Goal: Contribute content: Contribute content

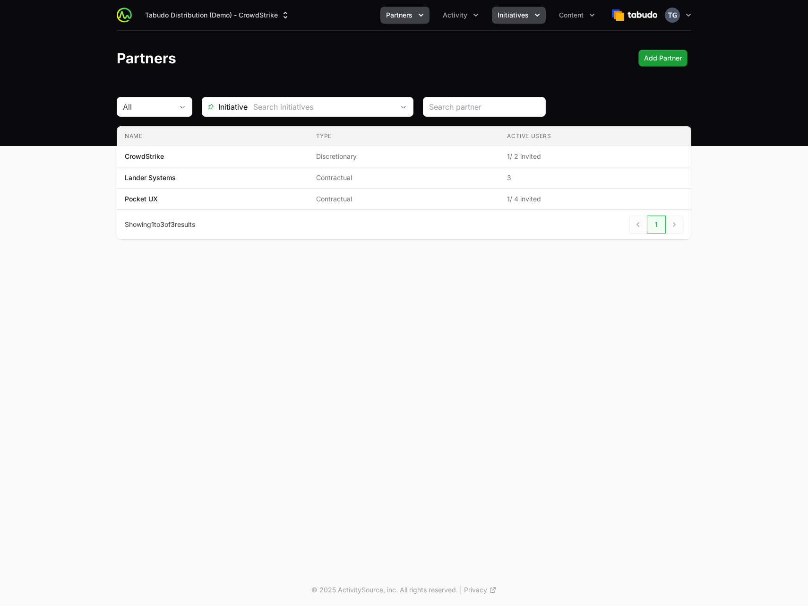
click at [531, 16] on button "Initiatives" at bounding box center [519, 15] width 54 height 17
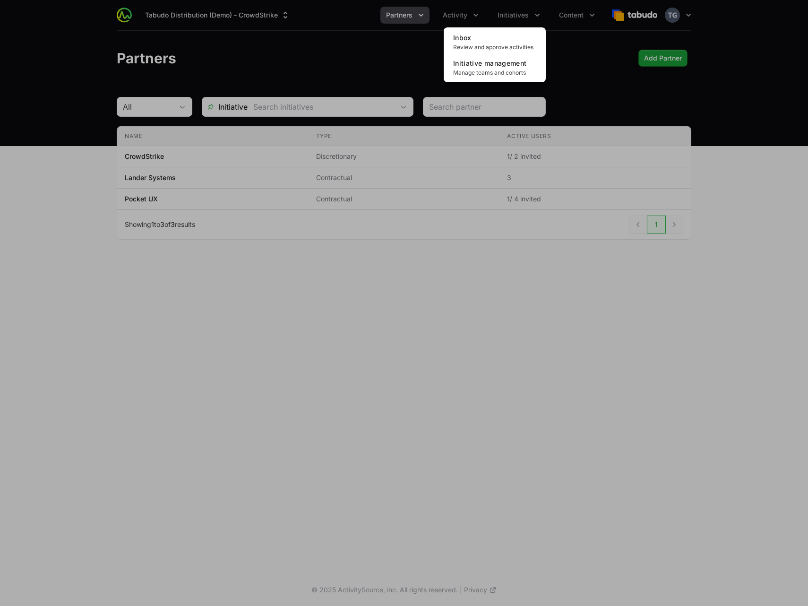
click at [556, 11] on div "Initiatives menu" at bounding box center [404, 303] width 808 height 606
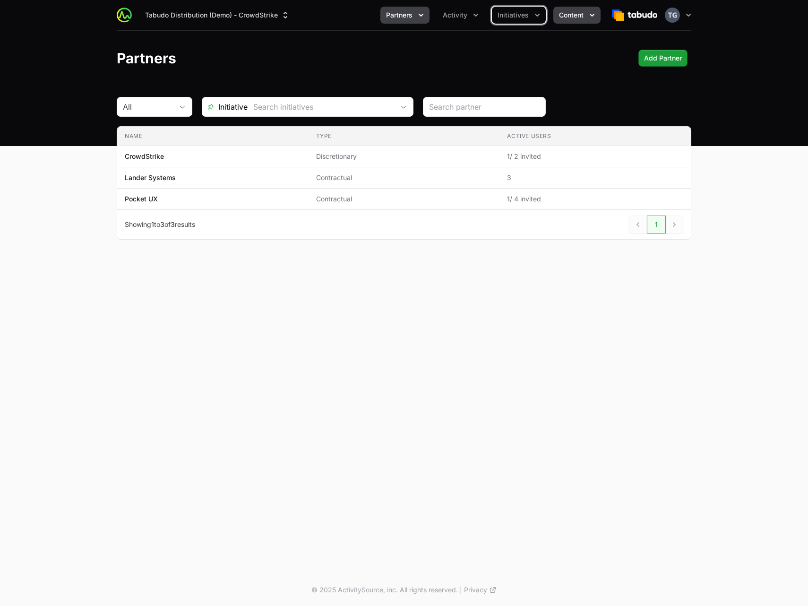
click at [560, 13] on span "Content" at bounding box center [571, 14] width 25 height 9
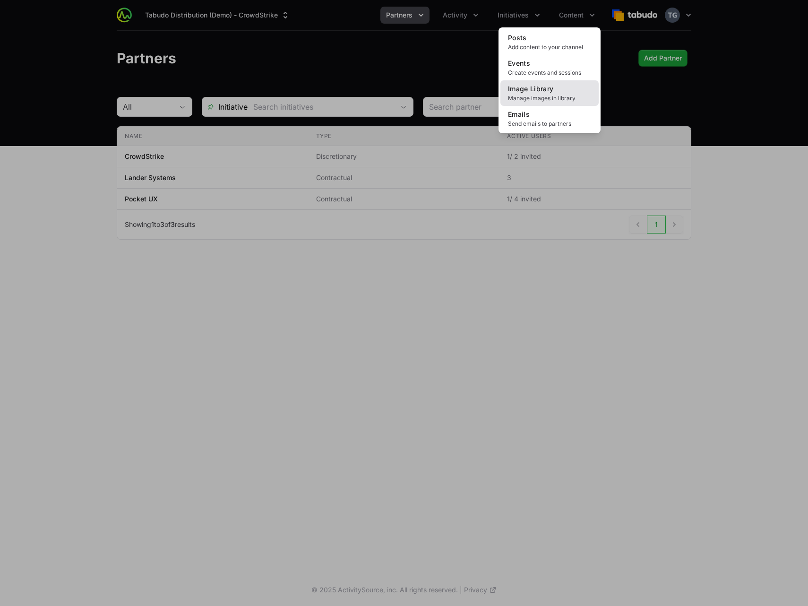
click at [545, 95] on span "Manage images in library" at bounding box center [549, 99] width 83 height 8
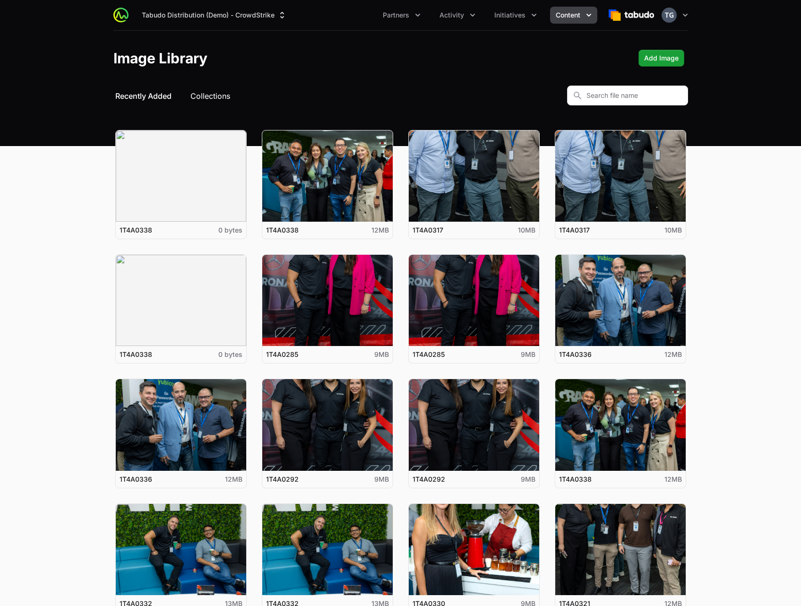
click at [199, 98] on button "Collections" at bounding box center [211, 95] width 40 height 11
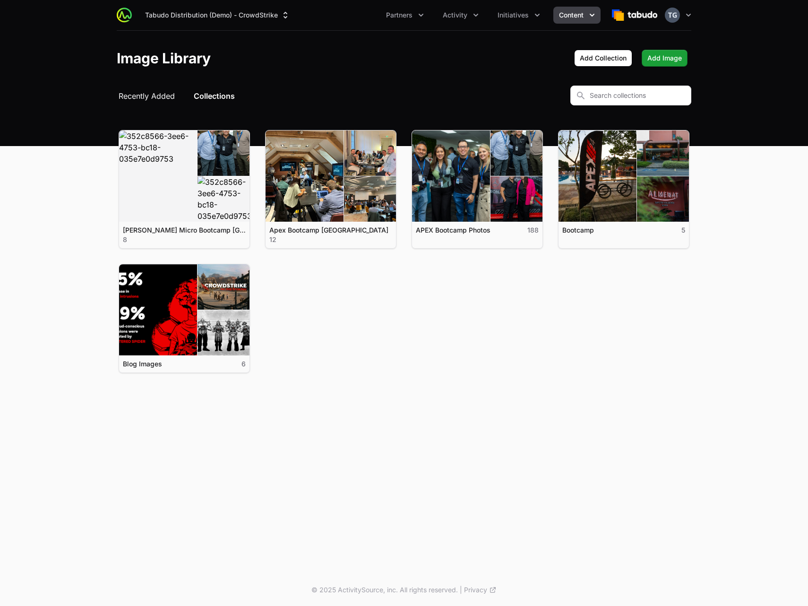
click at [159, 96] on span "Recently Added" at bounding box center [147, 95] width 56 height 11
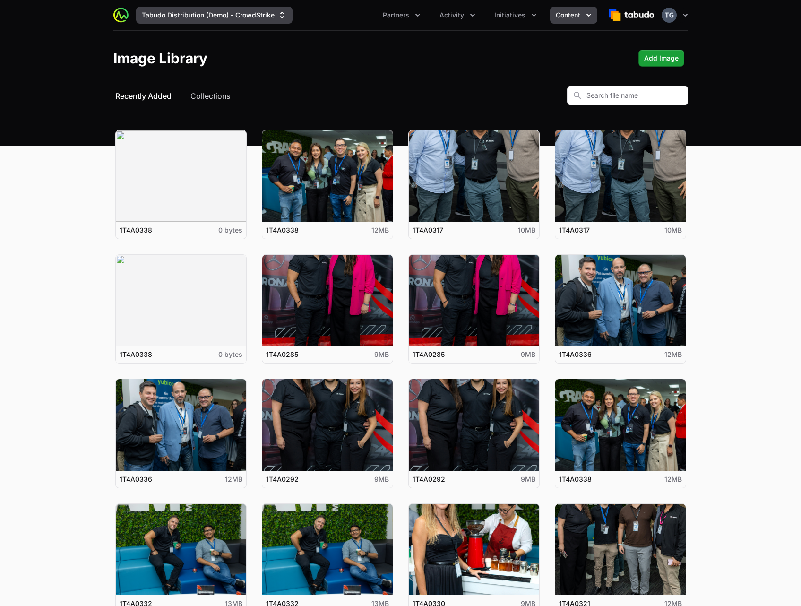
click at [185, 12] on button "Tabudo Distribution (Demo) - CrowdStrike" at bounding box center [214, 15] width 156 height 17
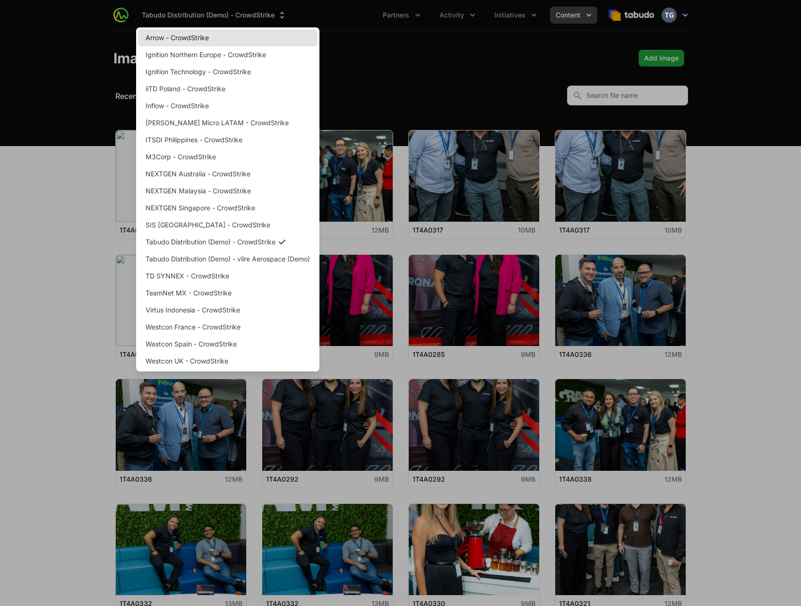
click at [183, 37] on link "Arrow - CrowdStrike" at bounding box center [228, 37] width 180 height 17
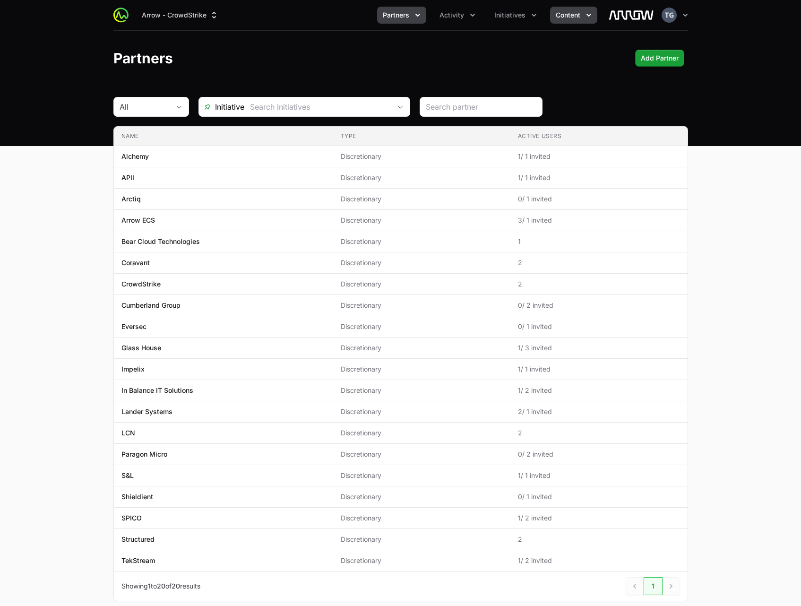
click at [567, 19] on span "Content" at bounding box center [568, 14] width 25 height 9
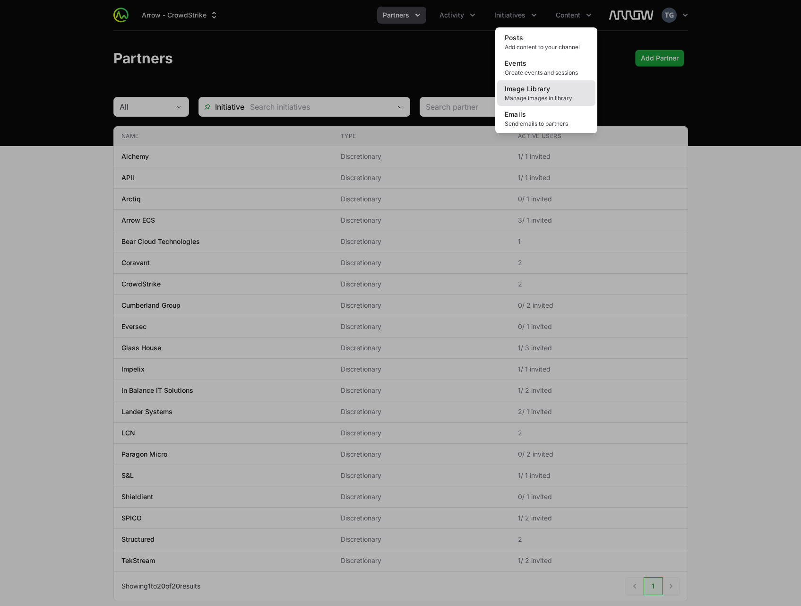
click at [554, 95] on span "Manage images in library" at bounding box center [546, 99] width 83 height 8
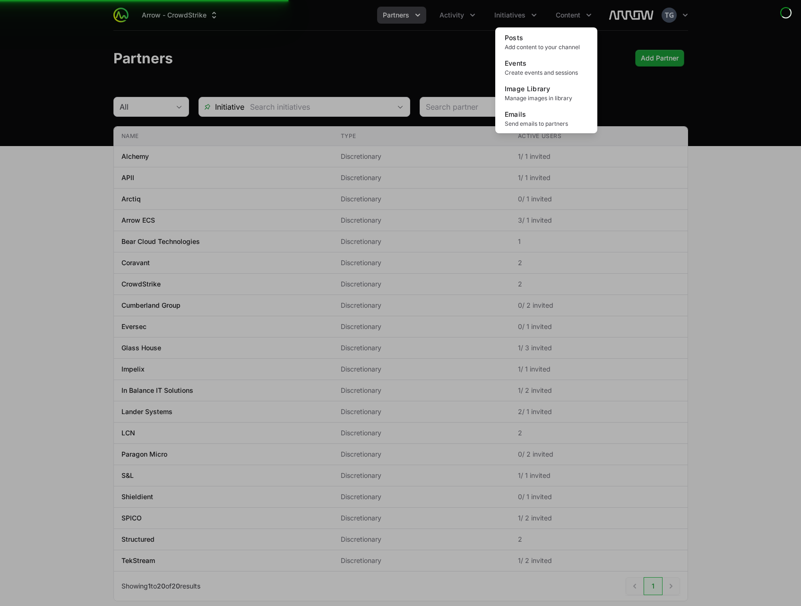
click at [50, 70] on div "Content menu" at bounding box center [400, 303] width 801 height 606
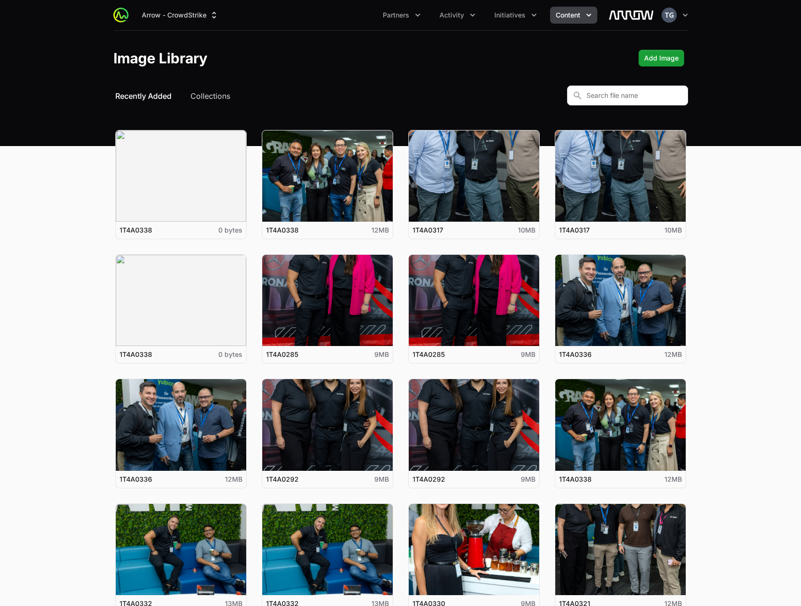
click at [562, 17] on span "Content" at bounding box center [568, 14] width 25 height 9
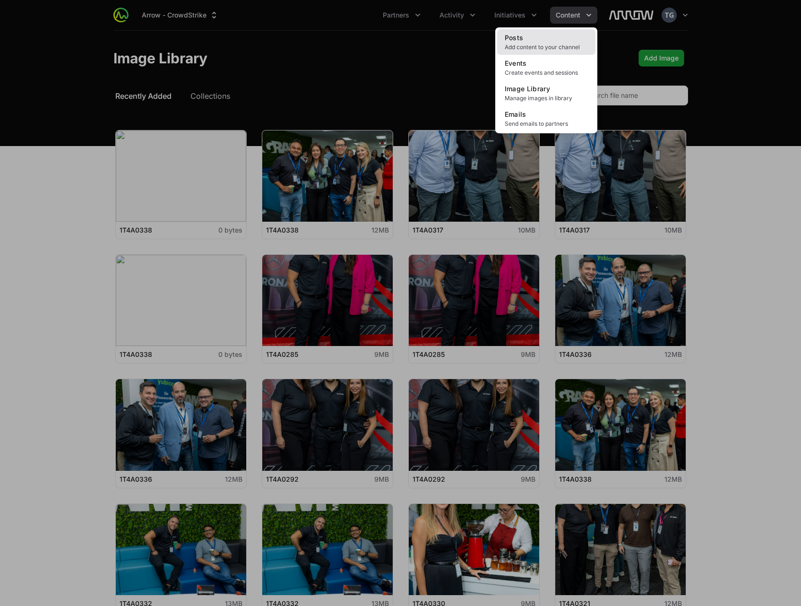
click at [558, 34] on link "Posts Add content to your channel" at bounding box center [546, 42] width 98 height 26
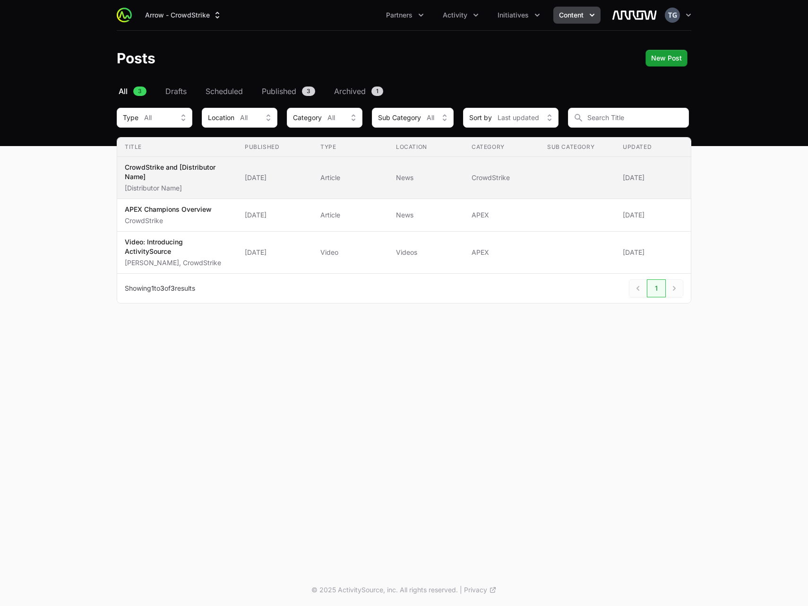
click at [325, 177] on span "Article" at bounding box center [351, 177] width 61 height 9
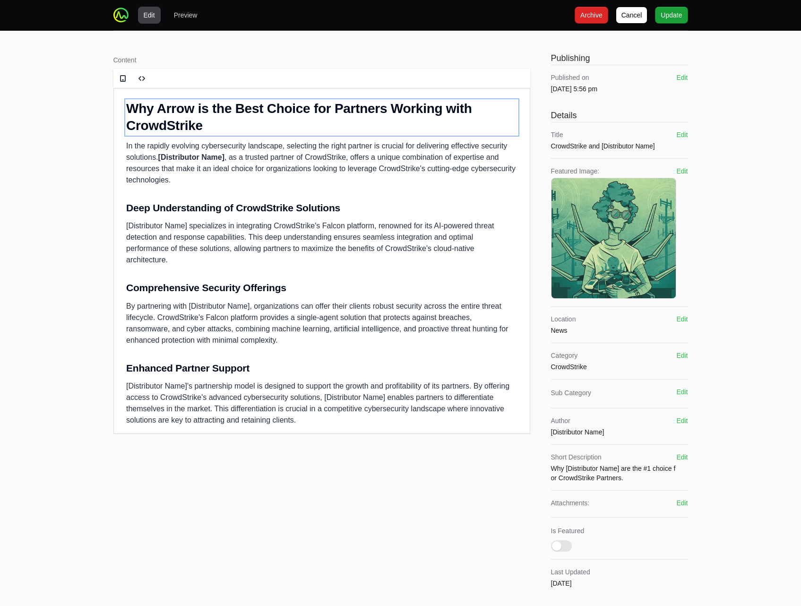
click at [130, 105] on h2 "Why Arrow is the Best Choice for Partners Working with CrowdStrike" at bounding box center [321, 117] width 391 height 35
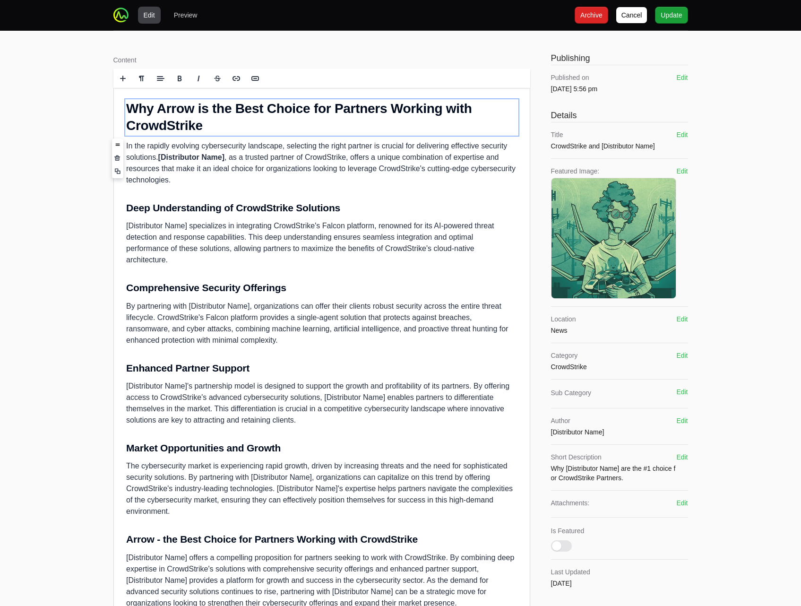
click at [187, 184] on p "In the rapidly evolving cybersecurity landscape, selecting the right partner is…" at bounding box center [321, 162] width 391 height 45
click at [162, 195] on div "Why Arrow is the Best Choice for Partners Working with CrowdStrike In the rapid…" at bounding box center [321, 354] width 416 height 533
click at [163, 192] on div "Why Arrow is the Best Choice for Partners Working with CrowdStrike In the rapid…" at bounding box center [321, 354] width 416 height 533
click at [635, 15] on span "Cancel" at bounding box center [632, 14] width 21 height 11
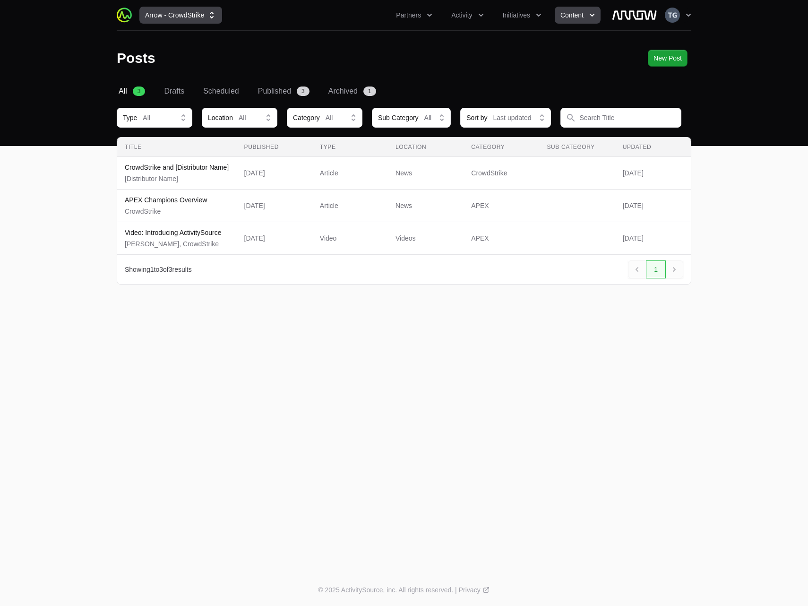
click at [183, 13] on button "Arrow - CrowdStrike" at bounding box center [180, 15] width 83 height 17
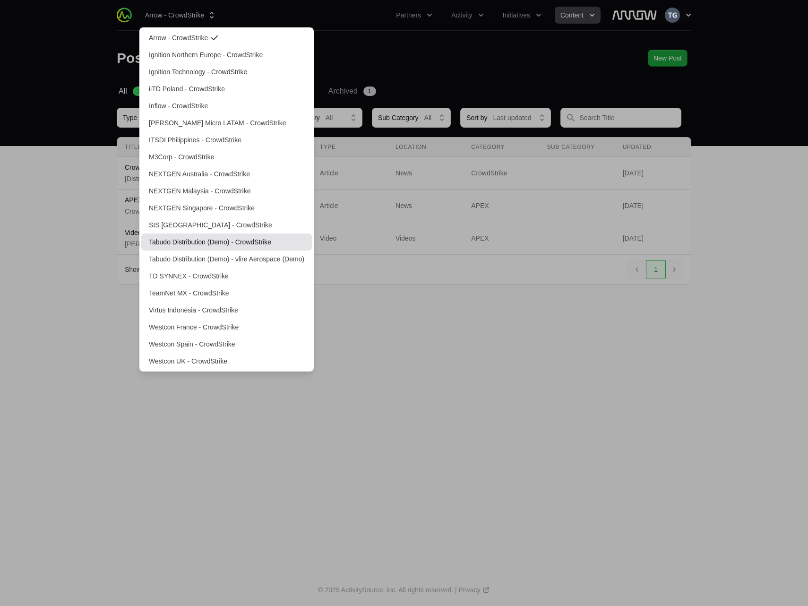
click at [221, 242] on link "Tabudo Distribution (Demo) - CrowdStrike" at bounding box center [226, 242] width 171 height 17
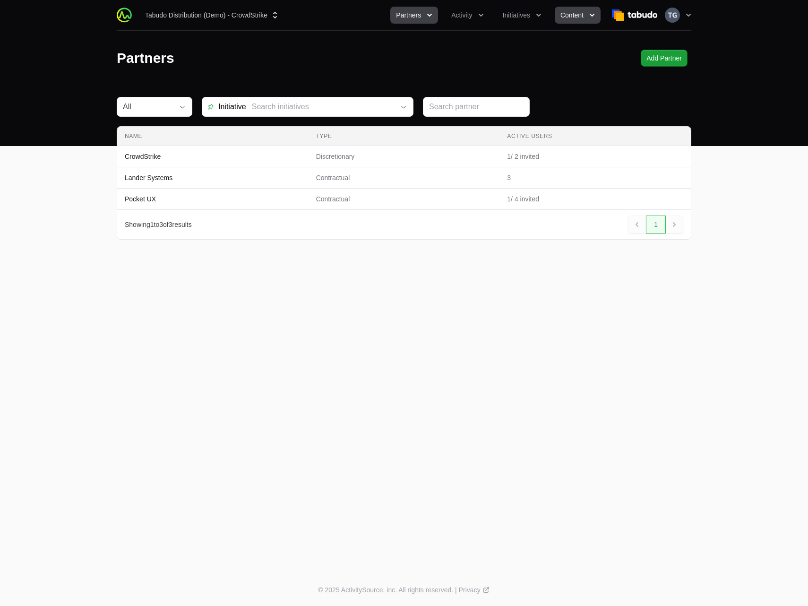
click at [568, 14] on span "Content" at bounding box center [572, 14] width 23 height 9
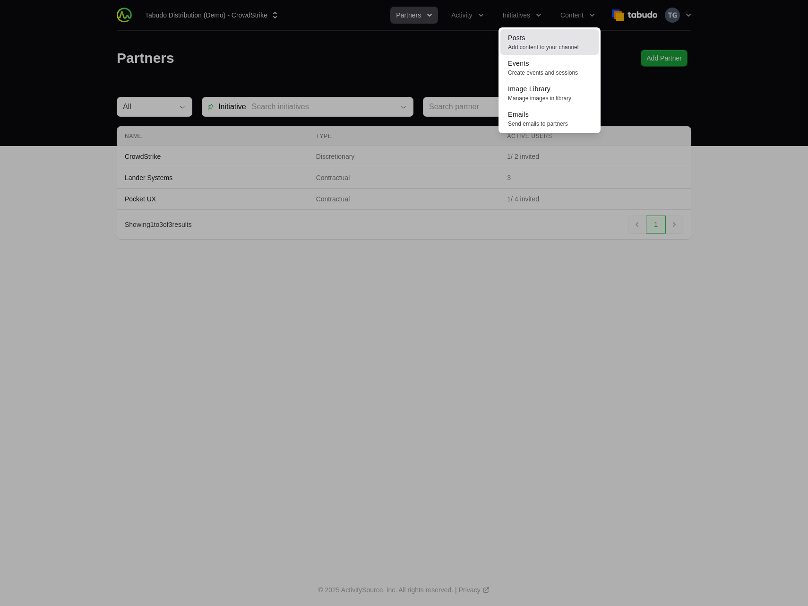
click at [562, 41] on link "Posts Add content to your channel" at bounding box center [550, 42] width 98 height 26
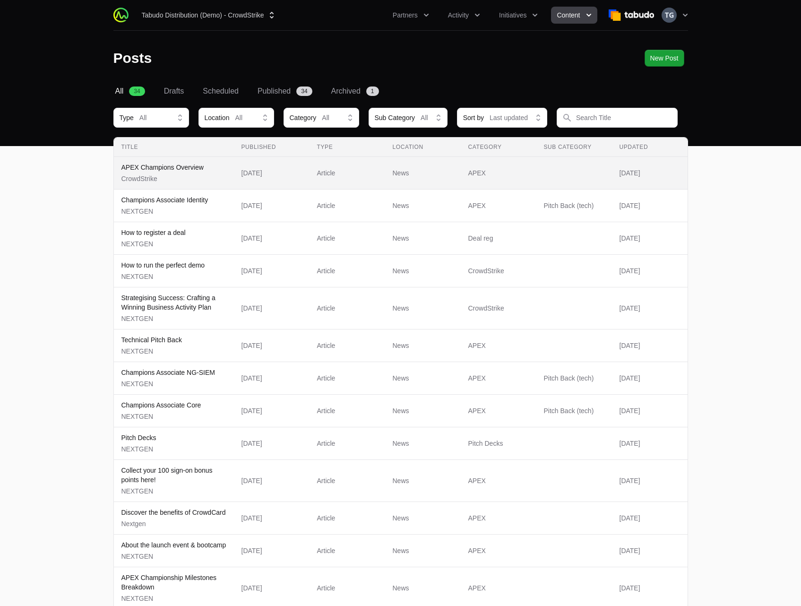
click at [192, 175] on p "CrowdStrike" at bounding box center [163, 178] width 82 height 9
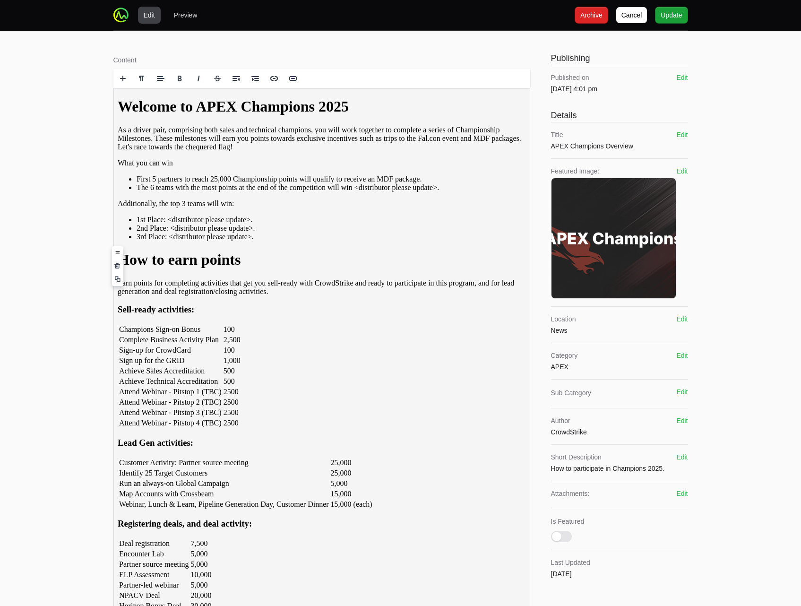
click at [294, 241] on li "3rd Place: <distributor please update>." at bounding box center [331, 237] width 390 height 9
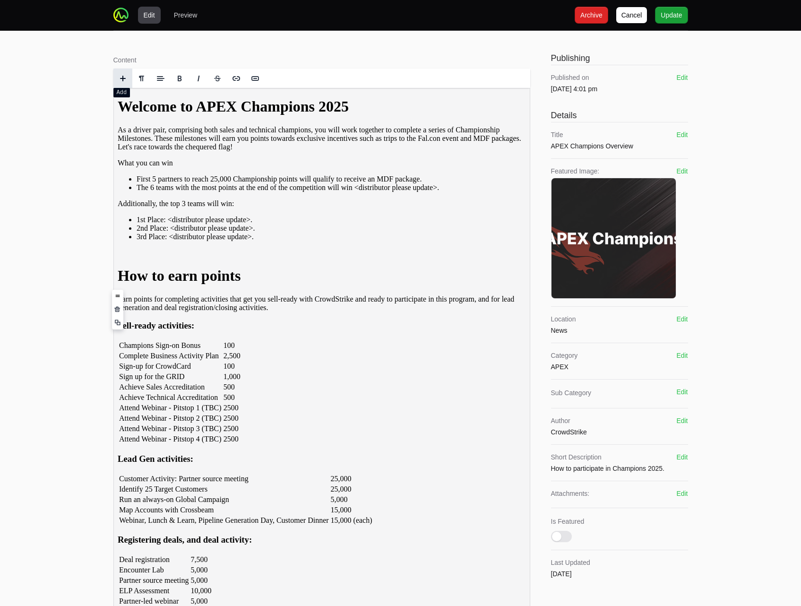
click at [130, 78] on link at bounding box center [122, 78] width 19 height 19
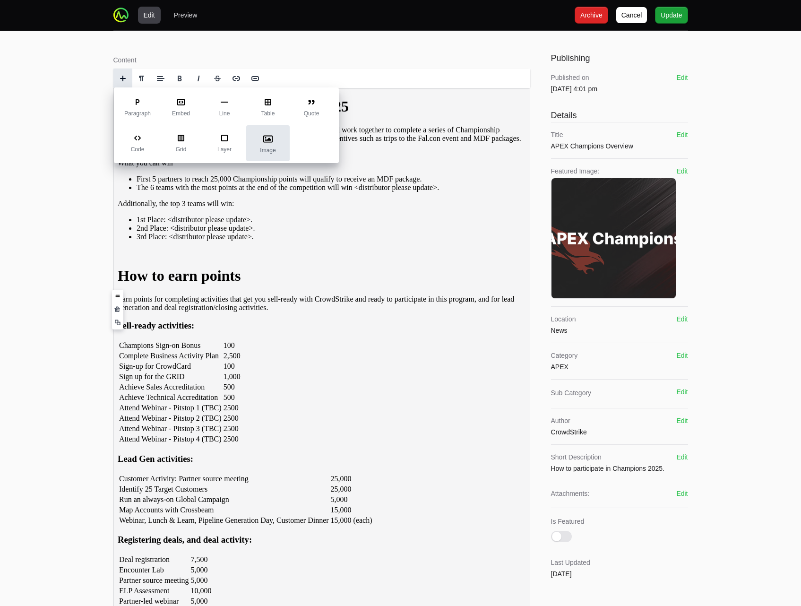
click at [264, 139] on icon at bounding box center [267, 138] width 9 height 9
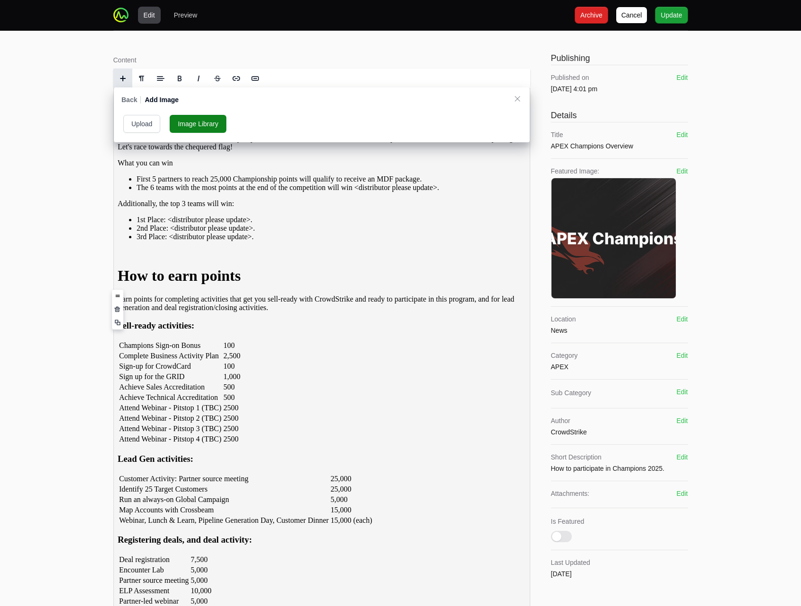
click at [149, 124] on button "Upload" at bounding box center [141, 124] width 37 height 18
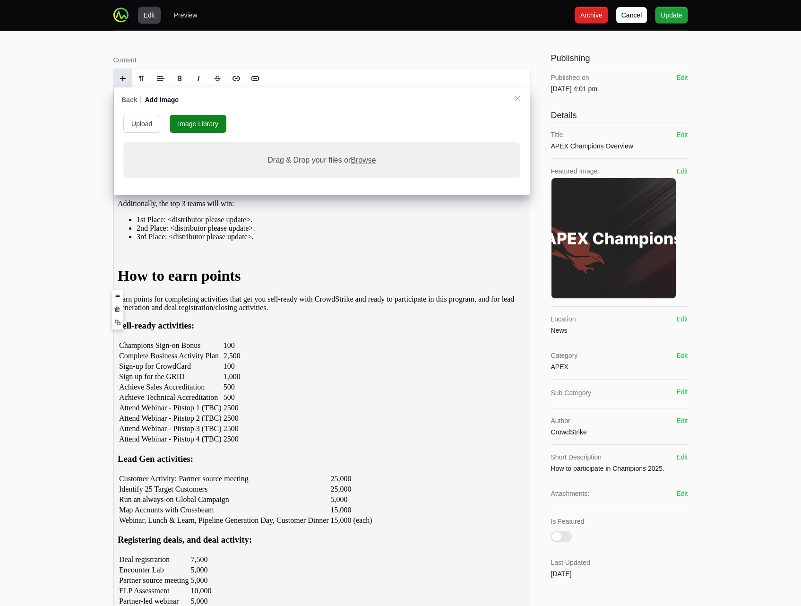
click at [372, 159] on span "Browse" at bounding box center [363, 160] width 25 height 8
click at [372, 145] on input "Drag & Drop your files or Browse" at bounding box center [321, 143] width 397 height 3
type input "C:\fakepath\login_image_if.jpg"
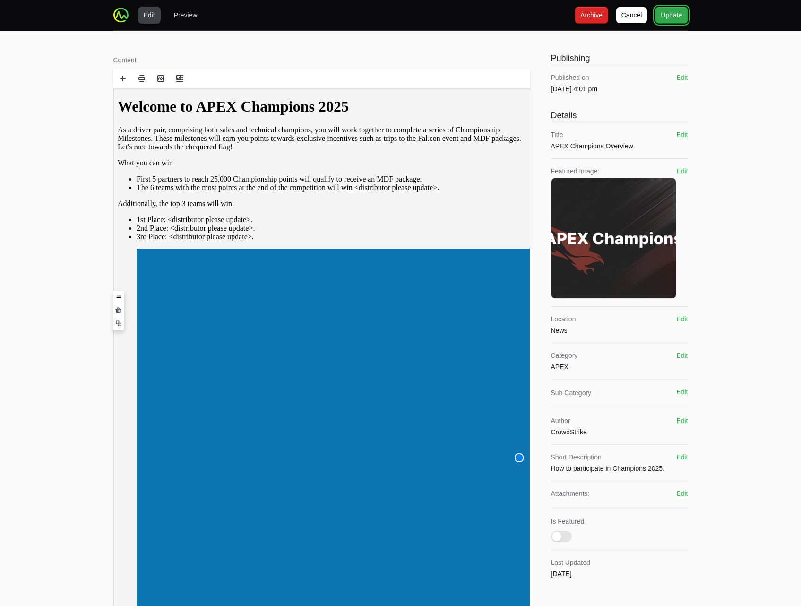
click at [668, 17] on span "Update" at bounding box center [671, 14] width 21 height 11
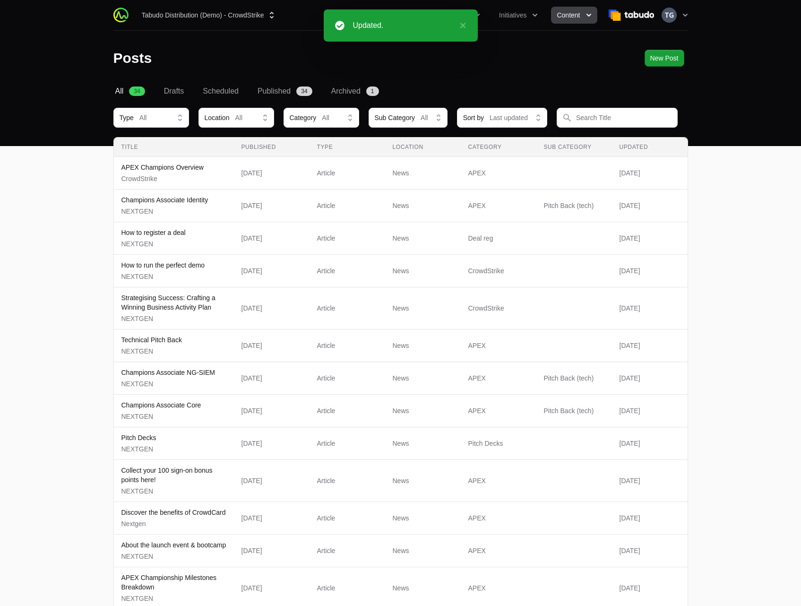
click at [578, 14] on span "Content" at bounding box center [568, 14] width 23 height 9
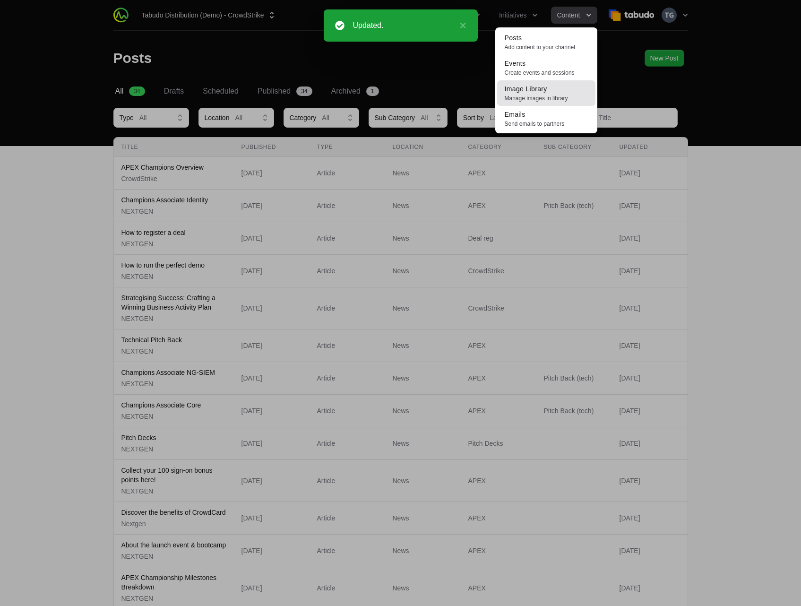
click at [565, 91] on link "Image Library Manage images in library" at bounding box center [546, 93] width 98 height 26
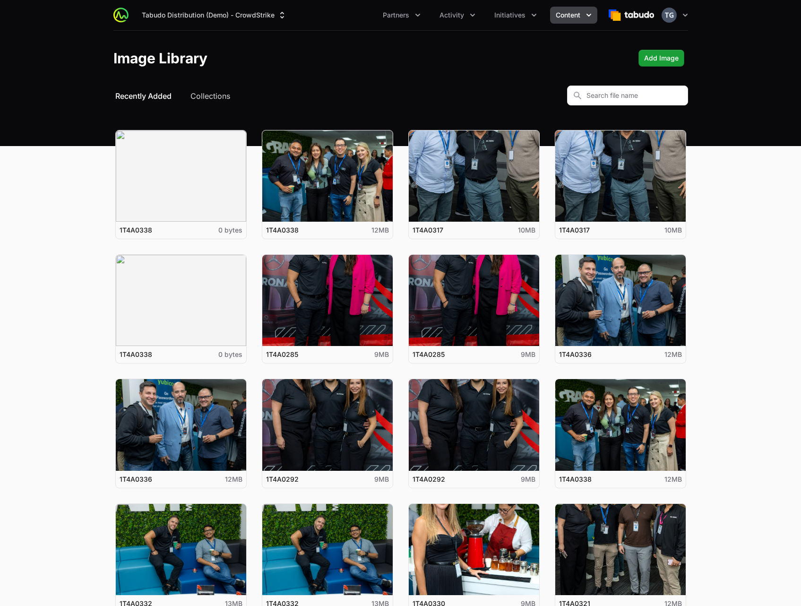
click at [572, 9] on button "Content" at bounding box center [573, 15] width 47 height 17
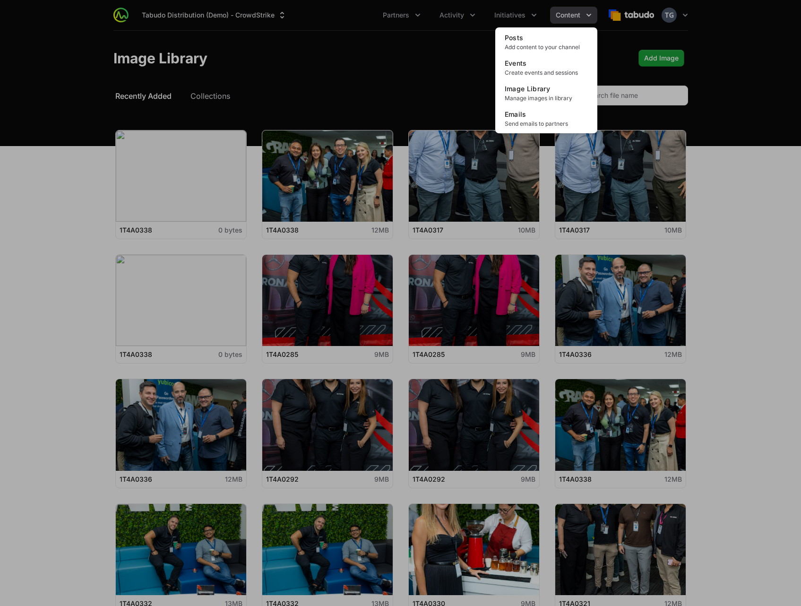
click at [572, 18] on div "Content menu" at bounding box center [400, 303] width 801 height 606
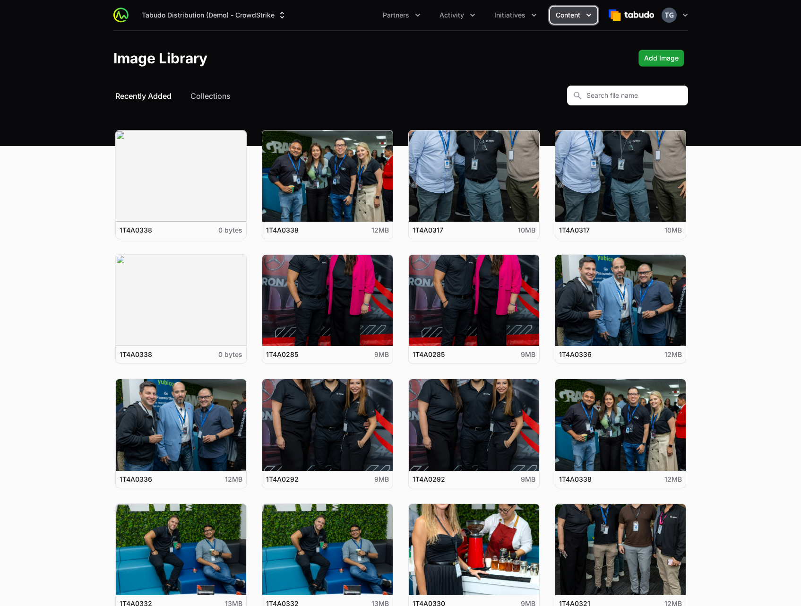
click at [573, 15] on span "Content" at bounding box center [568, 14] width 25 height 9
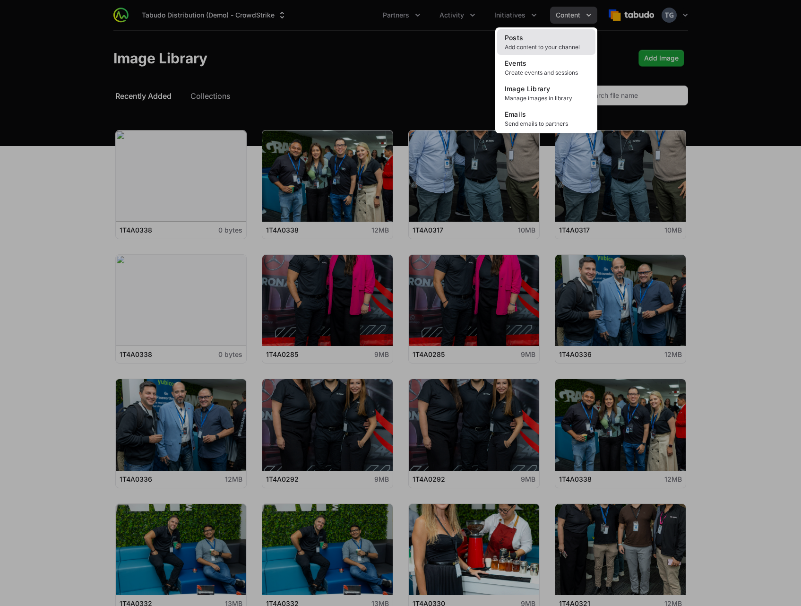
click at [547, 33] on link "Posts Add content to your channel" at bounding box center [546, 42] width 98 height 26
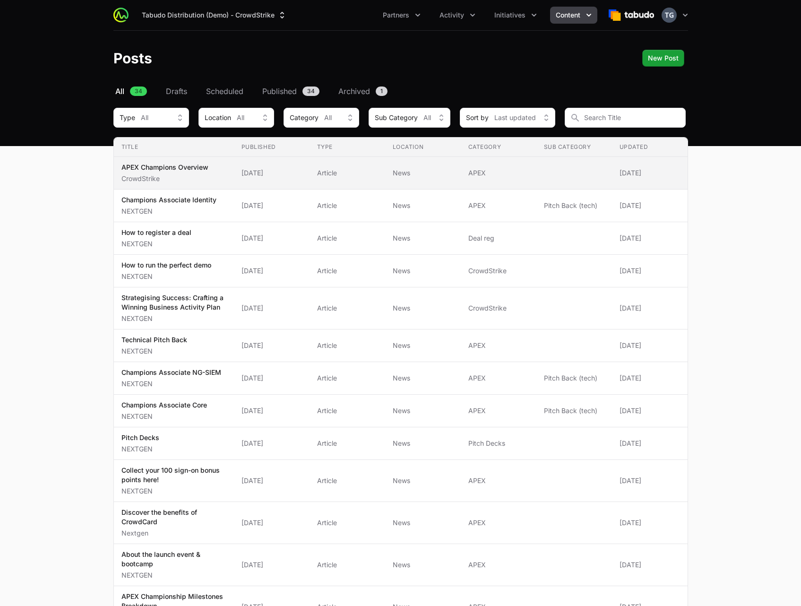
click at [224, 171] on span "APEX Champions Overview CrowdStrike" at bounding box center [174, 173] width 105 height 21
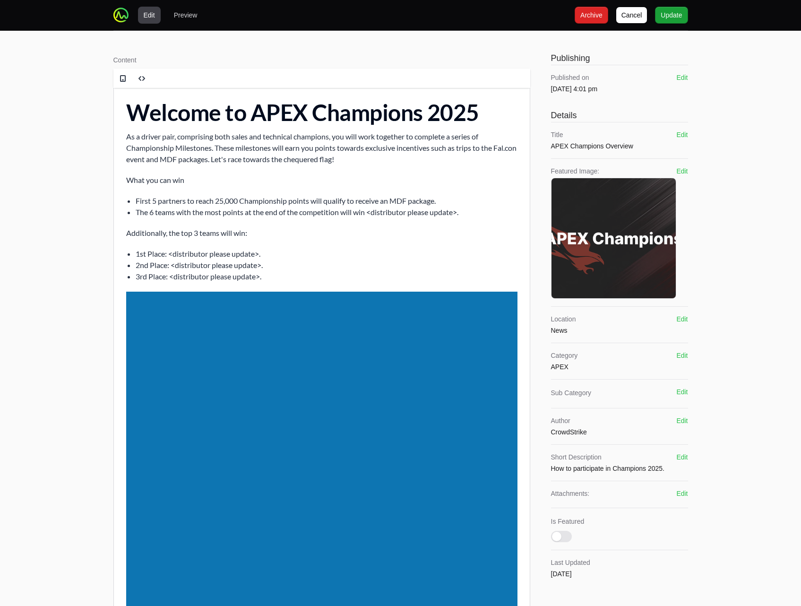
click at [249, 305] on img at bounding box center [321, 456] width 391 height 329
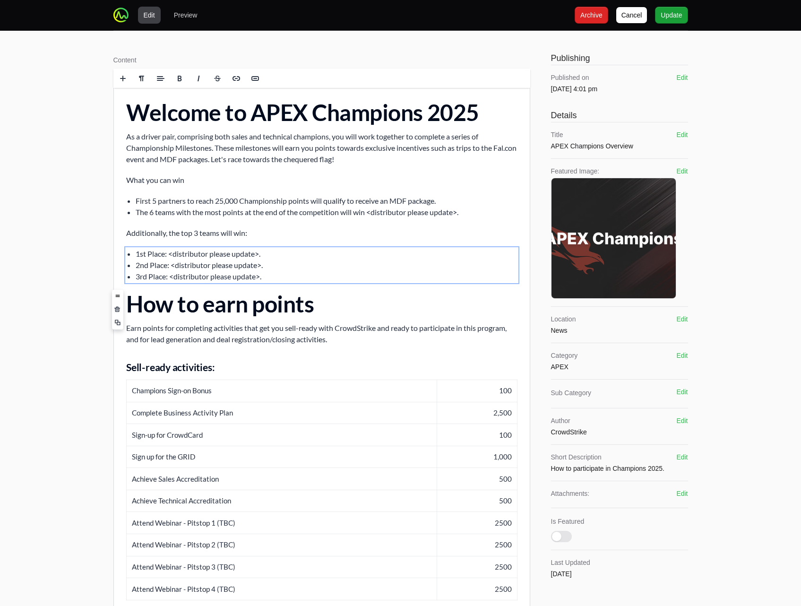
click at [306, 257] on li "1st Place: <distributor please update>." at bounding box center [326, 253] width 382 height 11
click at [676, 22] on button "Update" at bounding box center [671, 15] width 33 height 17
